Goal: Task Accomplishment & Management: Use online tool/utility

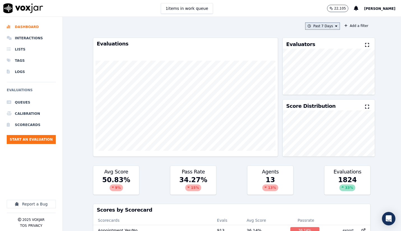
click at [327, 26] on button "Past 7 Days" at bounding box center [322, 25] width 35 height 7
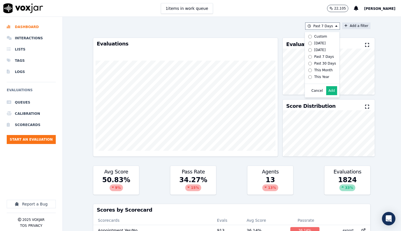
click at [372, 25] on div "Past 7 Days Custom Today Yesterday Past 7 Days Past 30 Days This Month This Yea…" at bounding box center [232, 124] width 338 height 214
click at [356, 25] on button "Add a filter" at bounding box center [356, 25] width 28 height 7
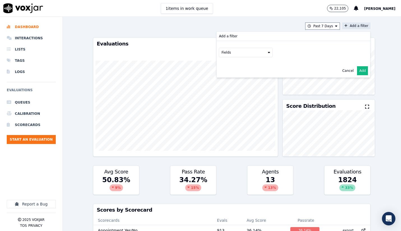
click at [228, 52] on button "Fields" at bounding box center [246, 53] width 54 height 10
click at [229, 111] on label "scorecard" at bounding box center [245, 109] width 51 height 7
click at [257, 64] on button "Fields" at bounding box center [253, 64] width 54 height 10
click at [236, 77] on div "title" at bounding box center [252, 73] width 53 height 9
click at [236, 75] on div "title" at bounding box center [238, 73] width 6 height 4
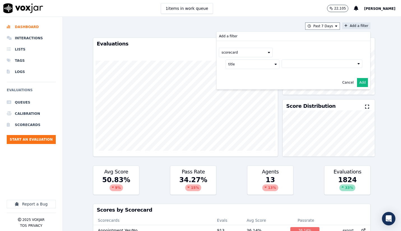
click at [306, 66] on button at bounding box center [322, 63] width 81 height 8
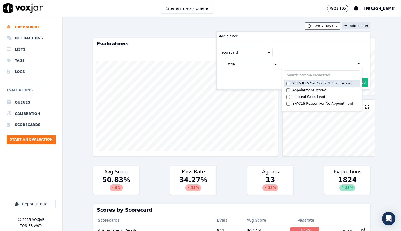
click at [295, 83] on div "2025 RSA Call Script 1.0 Scorecard" at bounding box center [321, 83] width 59 height 4
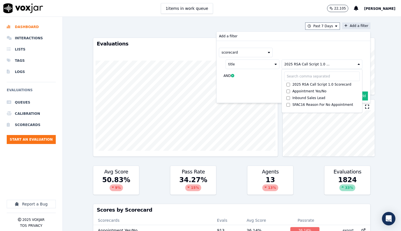
click at [365, 89] on div "Cancel Add" at bounding box center [294, 95] width 154 height 13
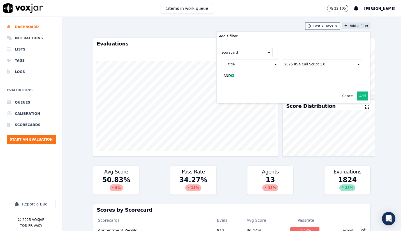
click at [364, 95] on button "Add" at bounding box center [362, 95] width 11 height 9
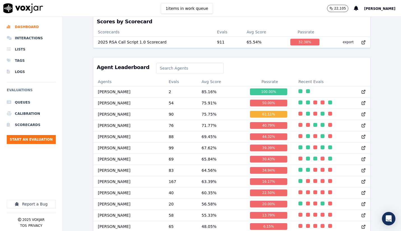
scroll to position [201, 0]
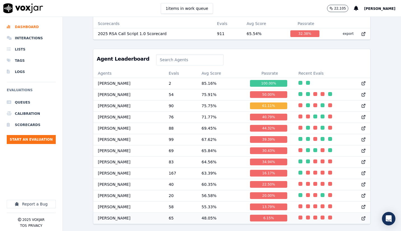
click at [123, 217] on td "[PERSON_NAME]" at bounding box center [128, 217] width 71 height 11
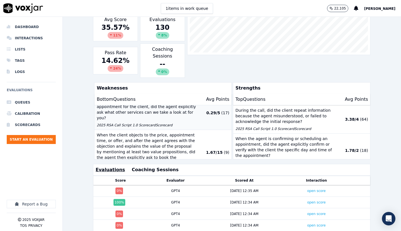
scroll to position [106, 0]
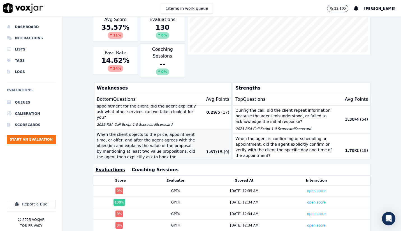
click at [151, 131] on p "When the client objects to the price, appointment time, or offer, and after the…" at bounding box center [146, 148] width 99 height 34
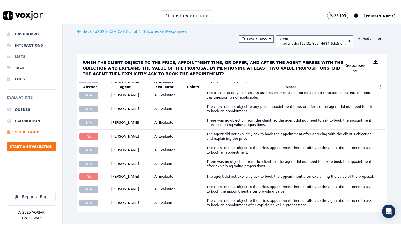
scroll to position [25, 0]
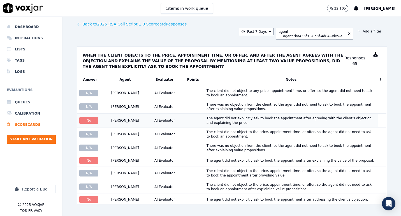
click at [215, 120] on div "The agent did not explicitly ask to book the appointment after agreeing with th…" at bounding box center [290, 120] width 169 height 9
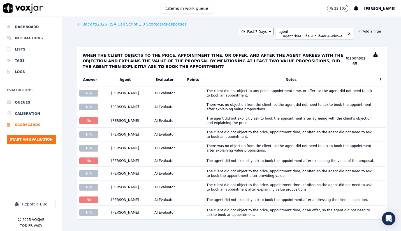
scroll to position [36, 0]
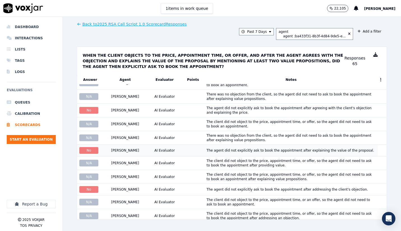
click at [224, 150] on div "The agent did not explicitly ask to book the appointment after explaining the v…" at bounding box center [290, 150] width 168 height 4
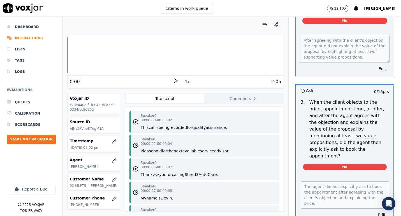
scroll to position [932, 0]
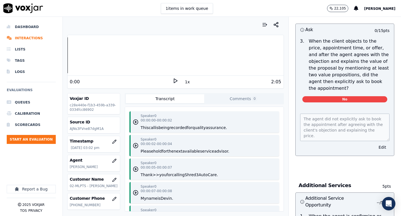
click at [175, 81] on icon at bounding box center [176, 81] width 6 height 6
click at [175, 81] on rect at bounding box center [174, 81] width 1 height 4
click at [175, 81] on icon at bounding box center [176, 81] width 6 height 6
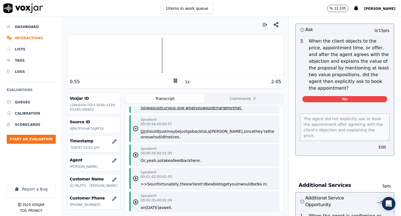
scroll to position [594, 0]
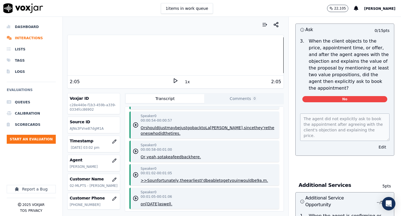
click at [154, 60] on div at bounding box center [176, 55] width 216 height 36
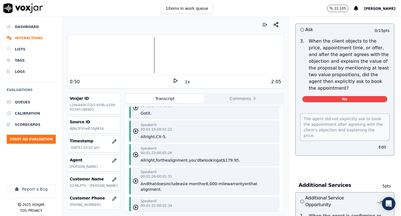
scroll to position [840, 0]
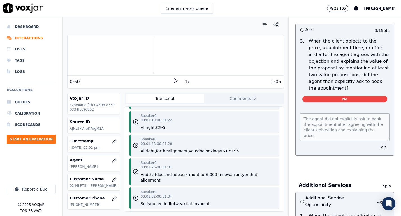
click at [160, 152] on button "for" at bounding box center [158, 151] width 5 height 6
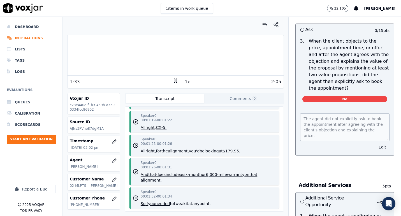
click at [175, 80] on rect at bounding box center [174, 81] width 1 height 4
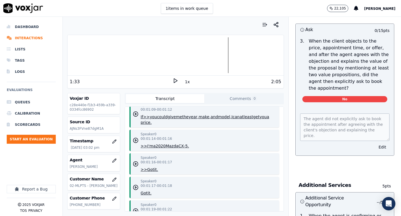
scroll to position [754, 0]
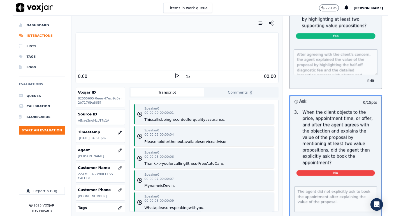
scroll to position [932, 0]
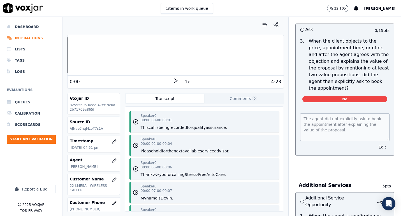
click at [175, 80] on icon at bounding box center [176, 81] width 6 height 6
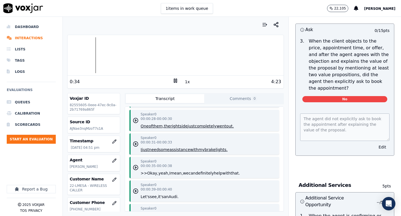
scroll to position [310, 0]
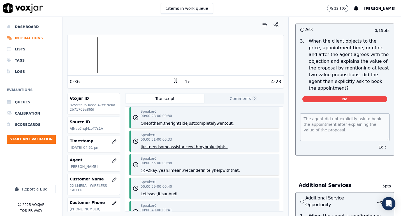
click at [175, 82] on icon at bounding box center [176, 81] width 6 height 6
click at [175, 81] on icon at bounding box center [176, 81] width 6 height 6
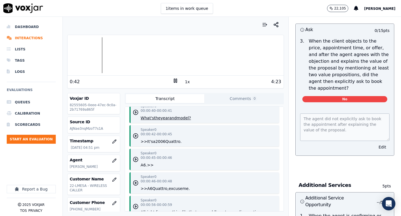
scroll to position [410, 0]
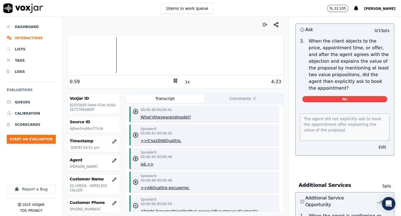
click at [174, 81] on icon at bounding box center [176, 81] width 6 height 6
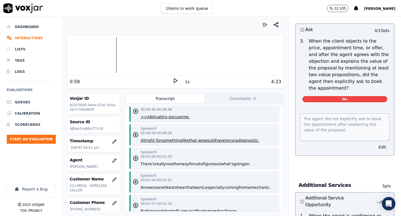
scroll to position [484, 0]
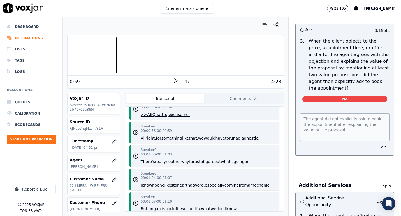
click at [174, 82] on polygon at bounding box center [175, 81] width 3 height 4
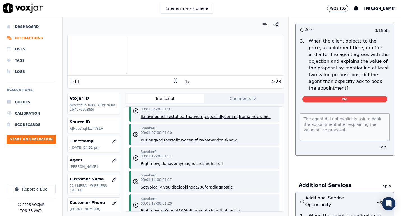
scroll to position [557, 0]
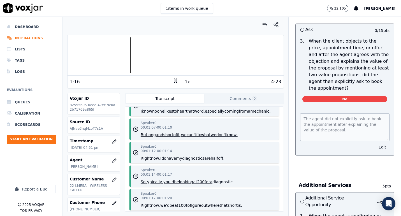
click at [176, 81] on rect at bounding box center [176, 81] width 1 height 4
click at [175, 81] on icon at bounding box center [176, 81] width 6 height 6
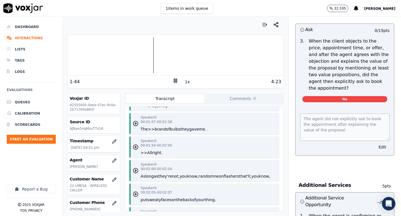
scroll to position [914, 0]
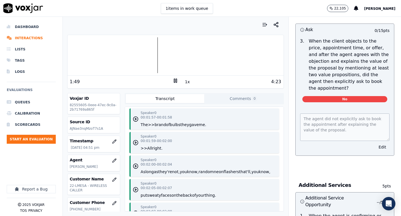
click at [175, 81] on icon at bounding box center [176, 81] width 6 height 6
click at [176, 82] on icon at bounding box center [176, 81] width 6 height 6
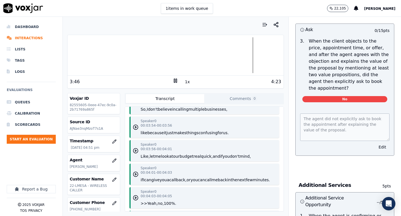
scroll to position [1827, 0]
click at [164, 83] on div "3:49" at bounding box center [121, 81] width 103 height 7
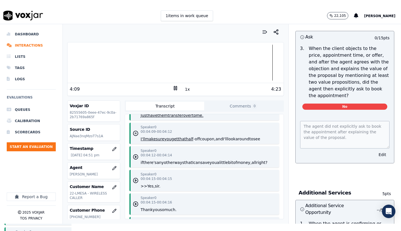
scroll to position [1995, 0]
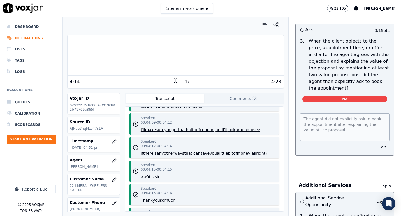
click at [176, 81] on icon at bounding box center [176, 81] width 6 height 6
